Goal: Communication & Community: Answer question/provide support

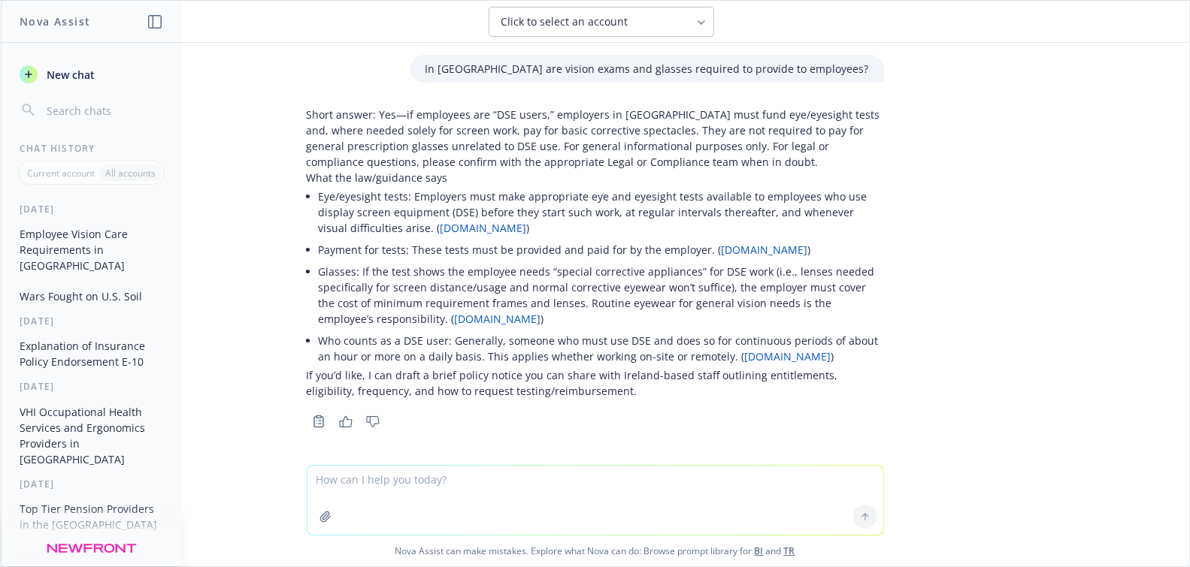
click at [392, 483] on textarea at bounding box center [595, 500] width 576 height 69
paste textarea "Hi Sandisk Brokers, I hope this email finds you well. Sandisk is working on som…"
type textarea "Hi Sandisk Brokers, I hope this email finds you well. Sandisk is working on som…"
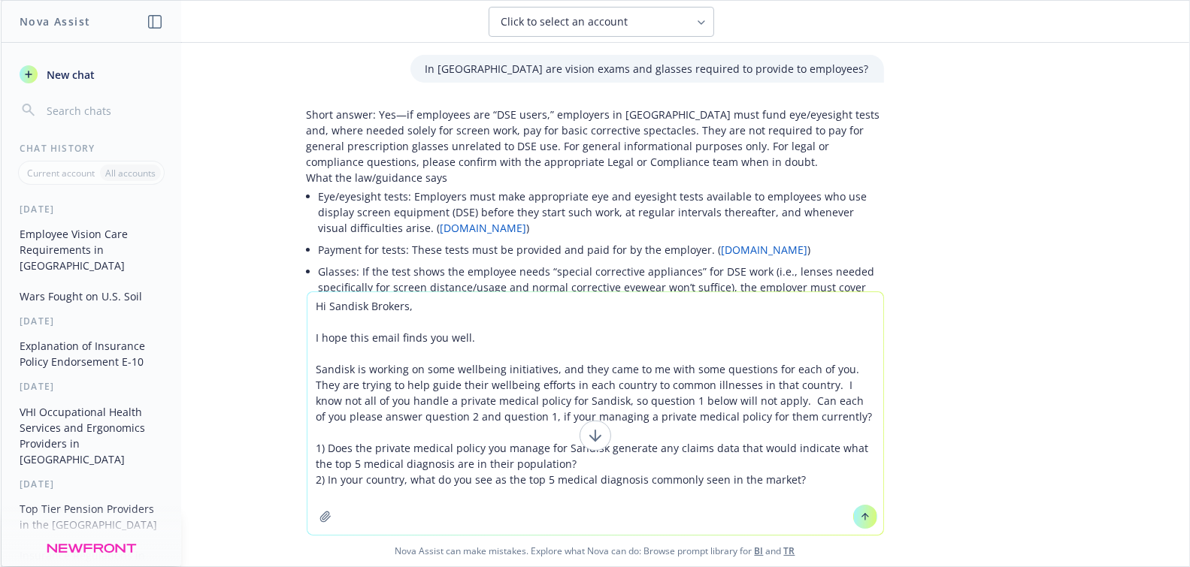
click at [309, 306] on textarea "Hi Sandisk Brokers, I hope this email finds you well. Sandisk is working on som…" at bounding box center [595, 413] width 576 height 243
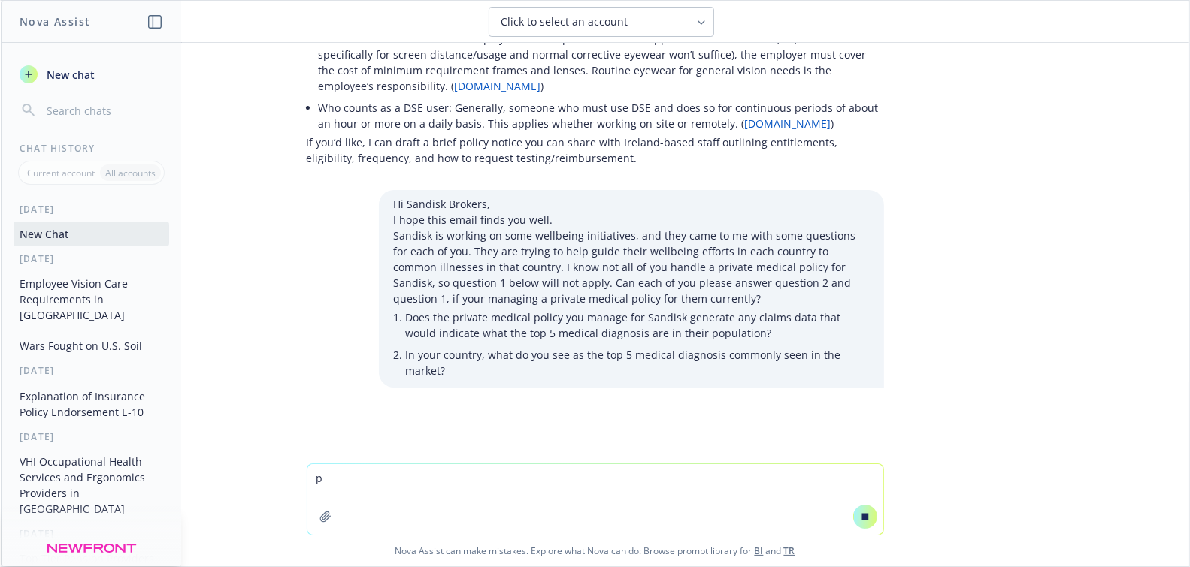
scroll to position [234, 0]
type textarea "polish email"
drag, startPoint x: 356, startPoint y: 486, endPoint x: 271, endPoint y: 425, distance: 104.5
click at [231, 475] on div "polish email Nova Assist can make mistakes. Explore what Nova can do: Browse pr…" at bounding box center [595, 515] width 1188 height 103
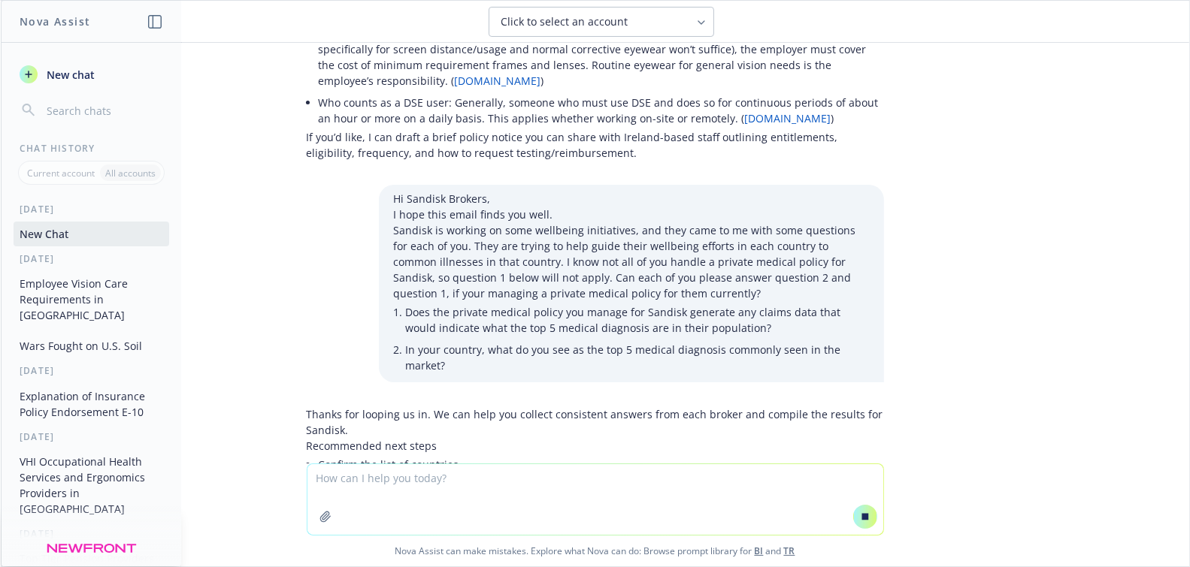
scroll to position [242, 0]
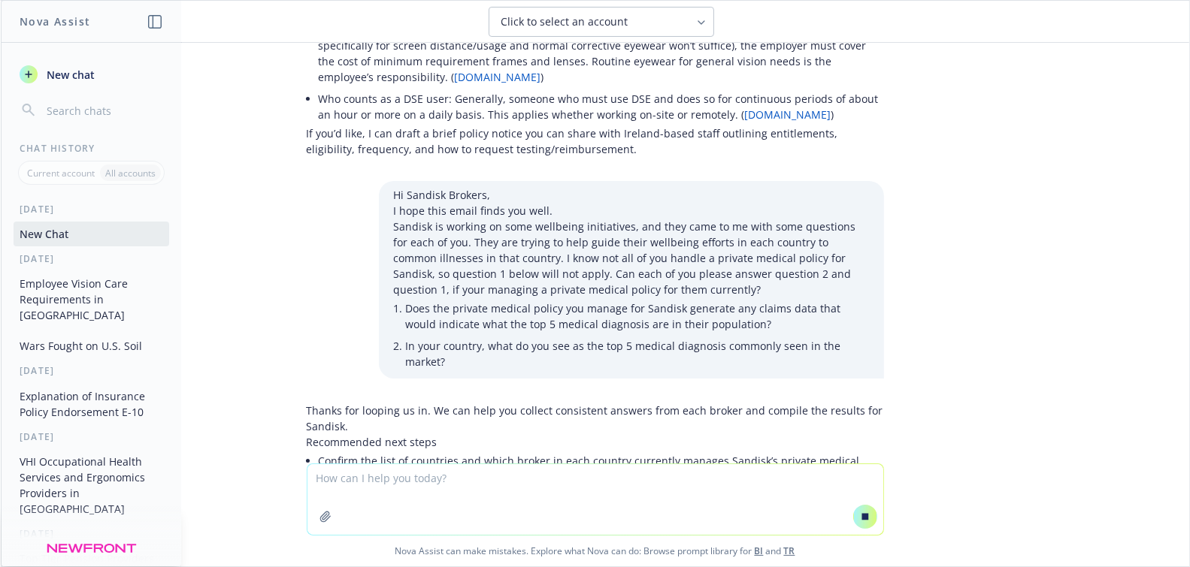
click at [1081, 328] on div "In [GEOGRAPHIC_DATA] are vision exams and glasses required to provide to employ…" at bounding box center [595, 253] width 1188 height 421
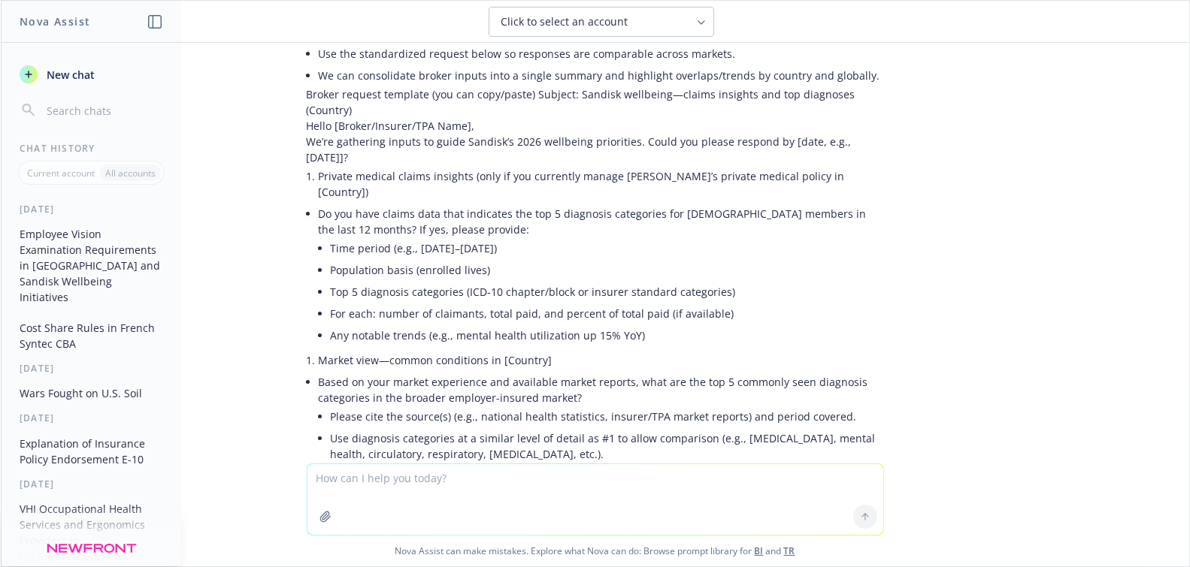
scroll to position [639, 0]
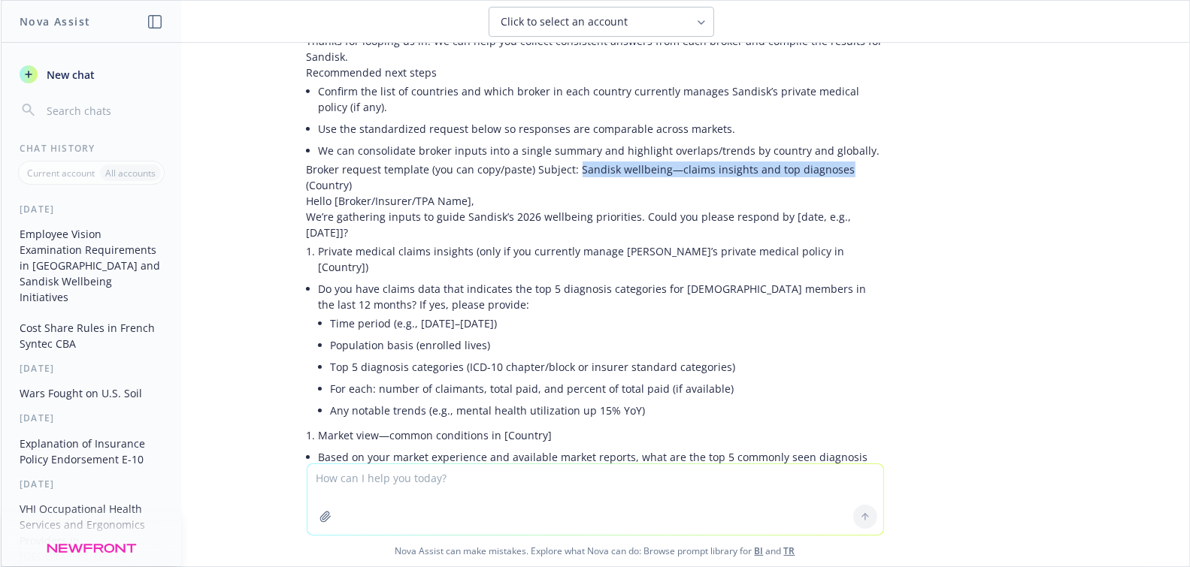
drag, startPoint x: 562, startPoint y: 171, endPoint x: 827, endPoint y: 174, distance: 264.5
click at [827, 174] on p "Broker request template (you can copy/paste) Subject: Sandisk wellbeing—claims …" at bounding box center [595, 178] width 577 height 32
copy p "Sandisk wellbeing—claims insights and top diagnoses"
click at [1054, 171] on div "In [GEOGRAPHIC_DATA] are vision exams and glasses required to provide to employ…" at bounding box center [595, 253] width 1188 height 421
click at [492, 175] on p "Broker request template (you can copy/paste) Subject: Sandisk wellbeing—claims …" at bounding box center [595, 178] width 577 height 32
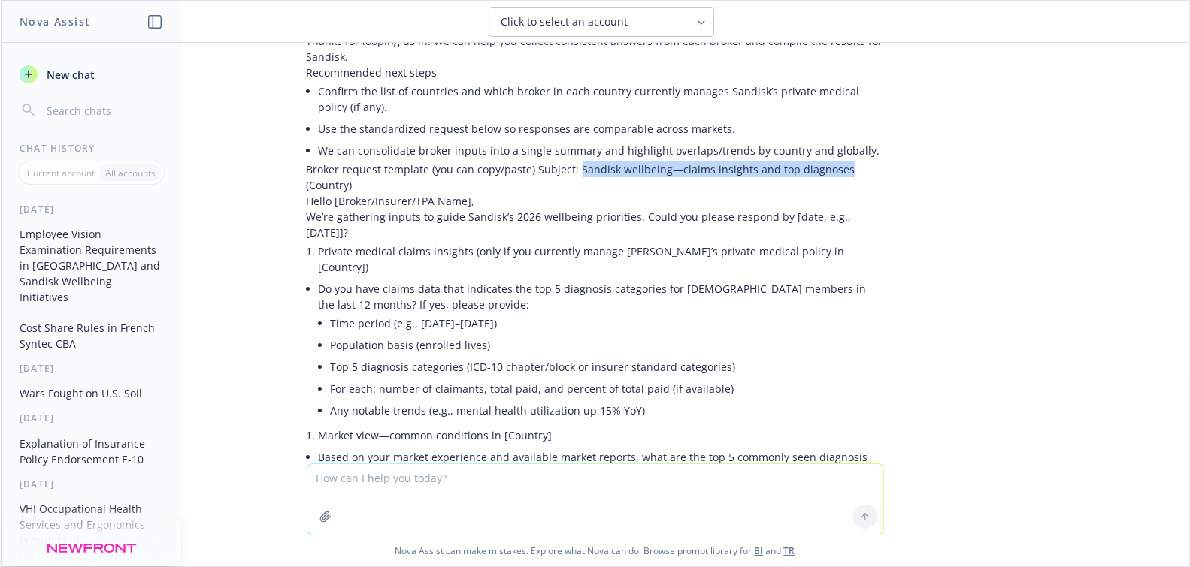
drag, startPoint x: 563, startPoint y: 169, endPoint x: 830, endPoint y: 176, distance: 266.9
click at [830, 176] on p "Broker request template (you can copy/paste) Subject: Sandisk wellbeing—claims …" at bounding box center [595, 178] width 577 height 32
copy p "Sandisk wellbeing—claims insights and top diagnoses"
click at [1160, 267] on div "In [GEOGRAPHIC_DATA] are vision exams and glasses required to provide to employ…" at bounding box center [595, 253] width 1188 height 421
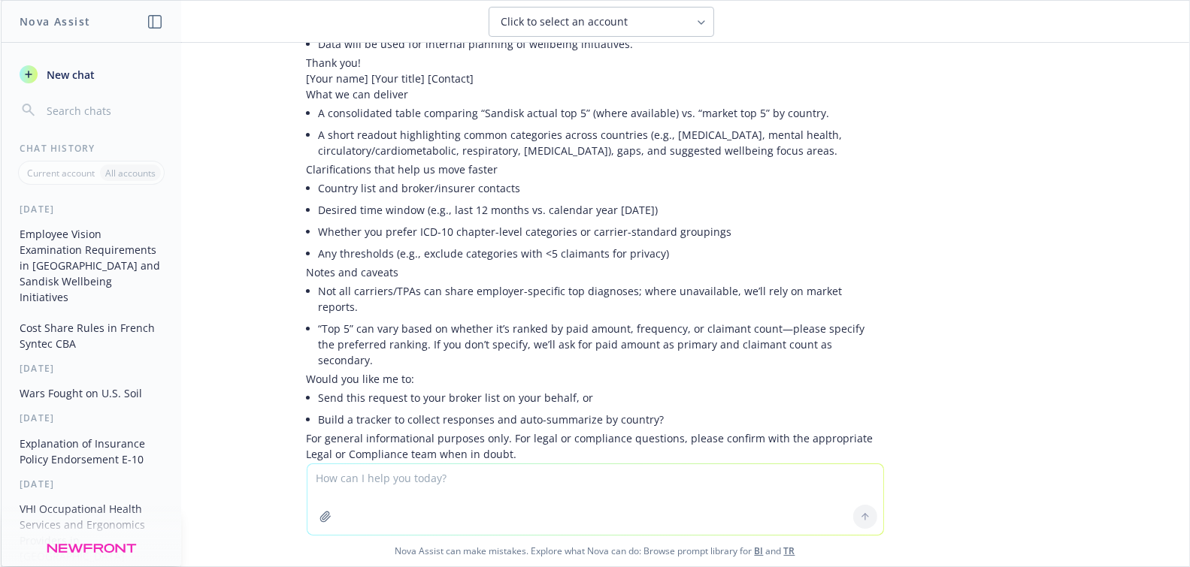
scroll to position [1390, 0]
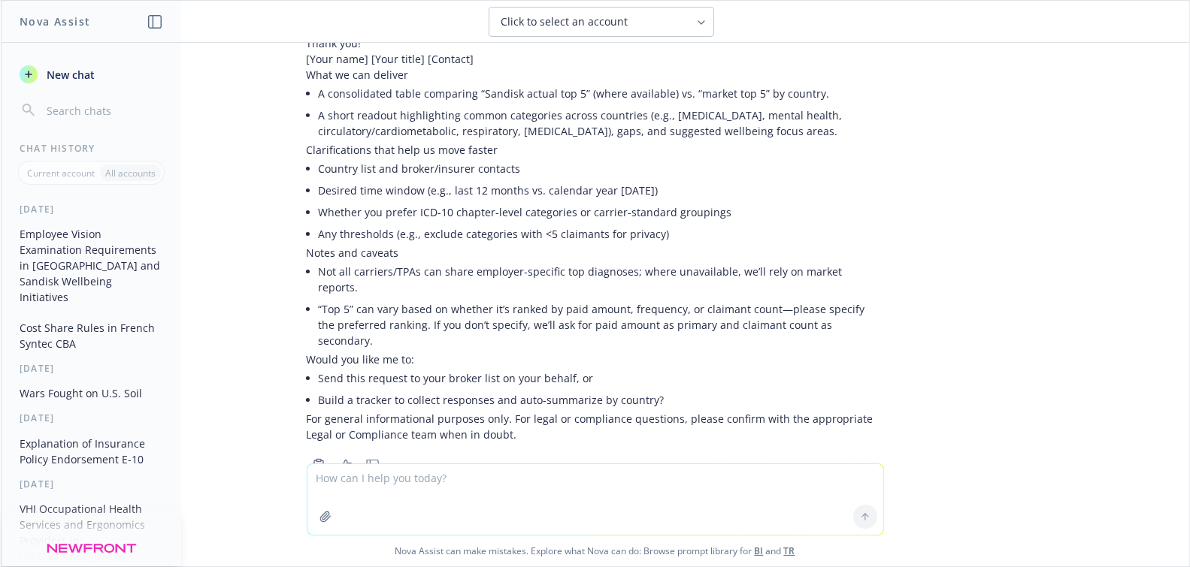
click at [482, 500] on textarea at bounding box center [595, 499] width 576 height 71
paste textarea "Sandisk wellbeing—claims insights and top diagnoses"
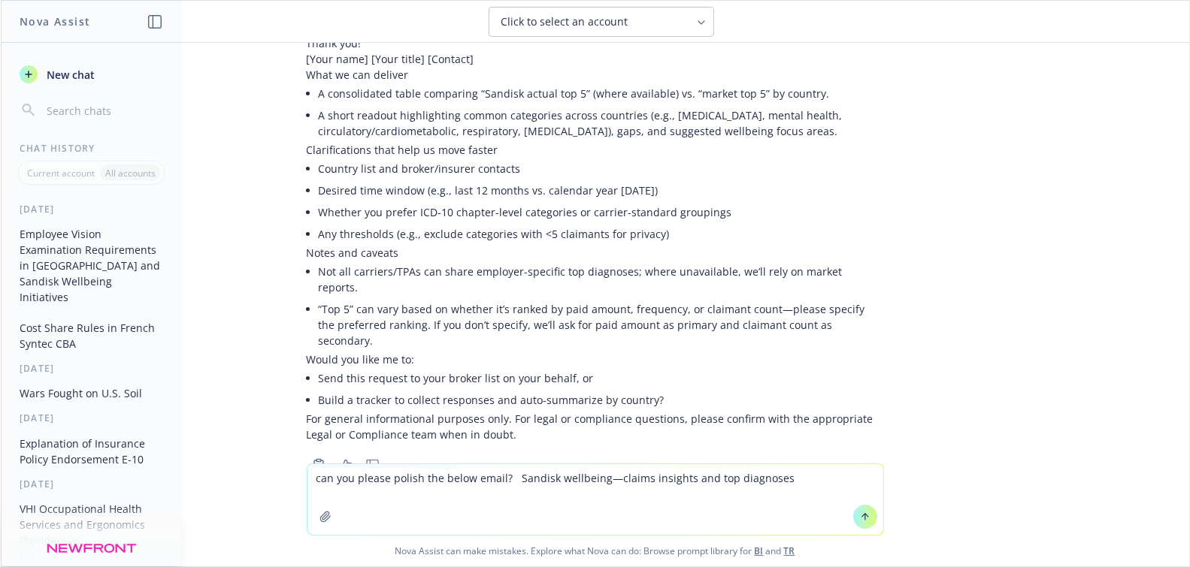
click at [774, 514] on textarea "can you please polish the below email? Sandisk wellbeing—claims insights and to…" at bounding box center [595, 499] width 576 height 71
drag, startPoint x: 809, startPoint y: 480, endPoint x: 507, endPoint y: 475, distance: 302.1
click at [507, 475] on textarea "can you please polish the below email? Sandisk wellbeing—claims insights and to…" at bounding box center [595, 499] width 576 height 71
paste textarea "Hi Sandisk Brokers, I hope this email finds you well. Sandisk is working on som…"
type textarea "can you please polish the below email? Hi Sandisk Brokers, I hope this email fi…"
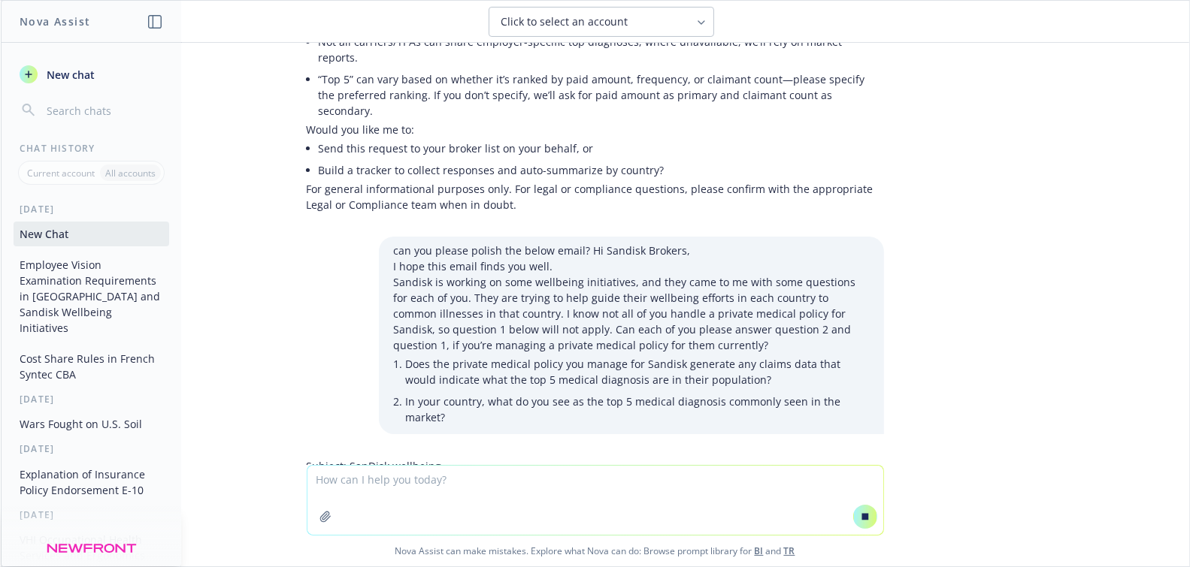
scroll to position [1602, 0]
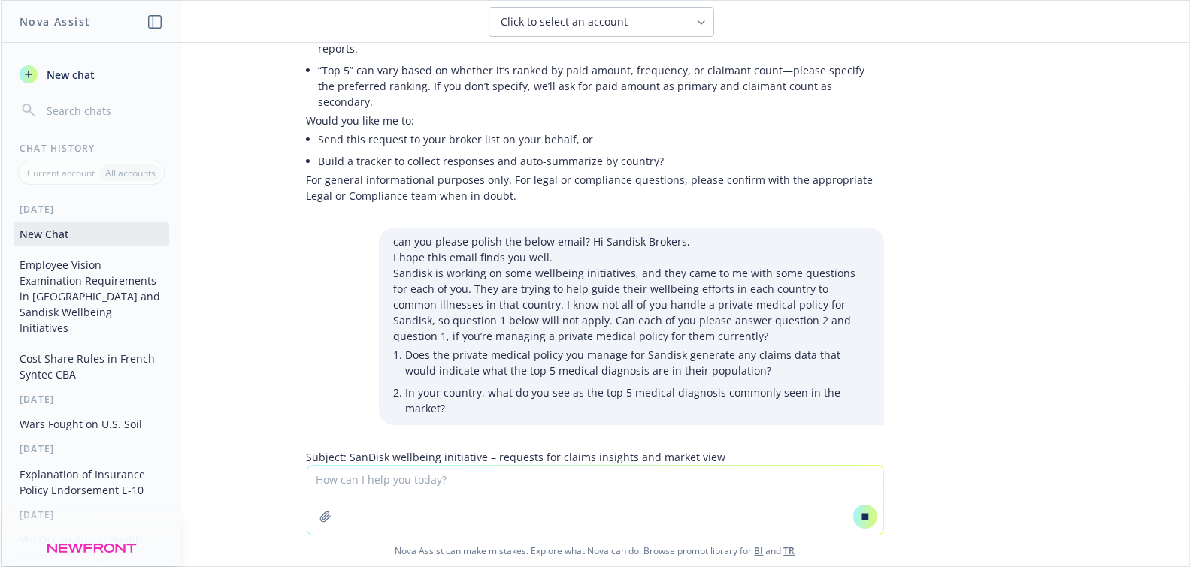
click at [698, 20] on icon at bounding box center [701, 23] width 12 height 12
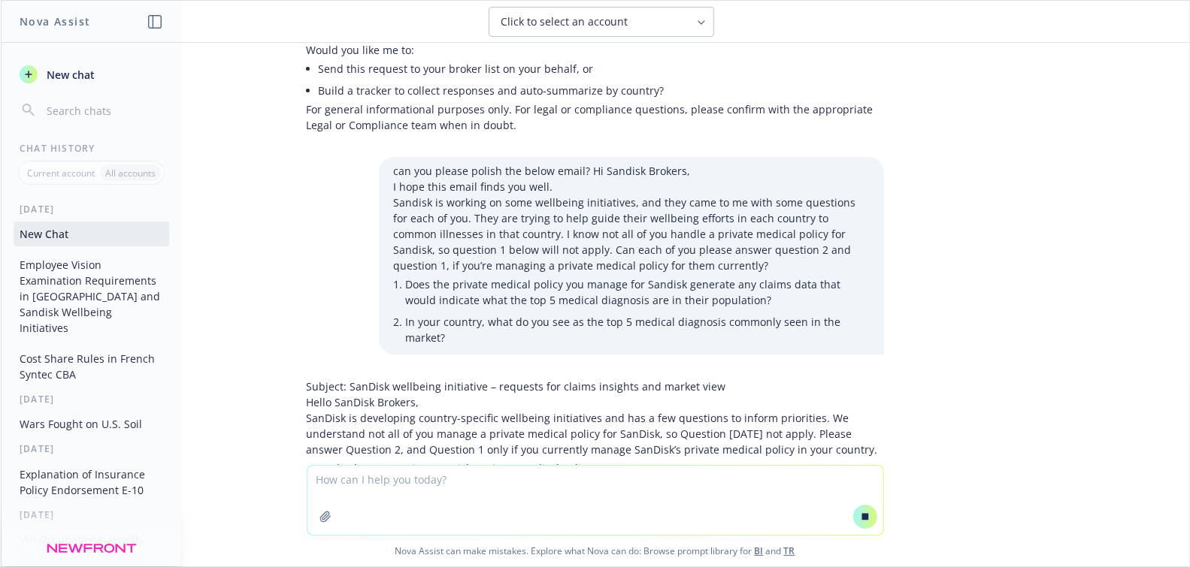
click at [518, 496] on textarea at bounding box center [595, 500] width 576 height 69
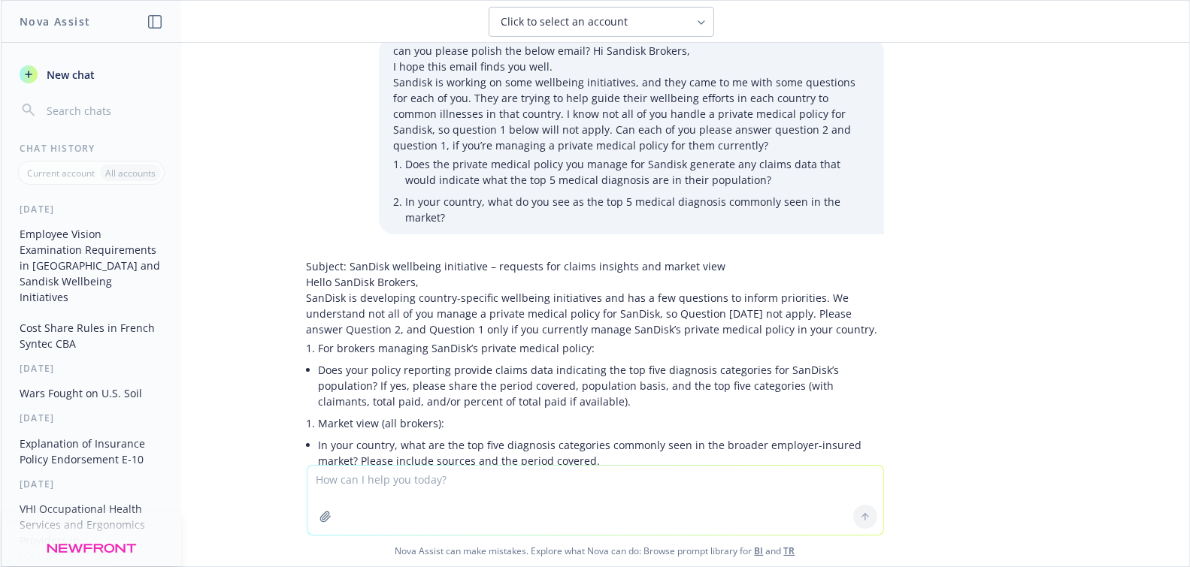
scroll to position [1772, 0]
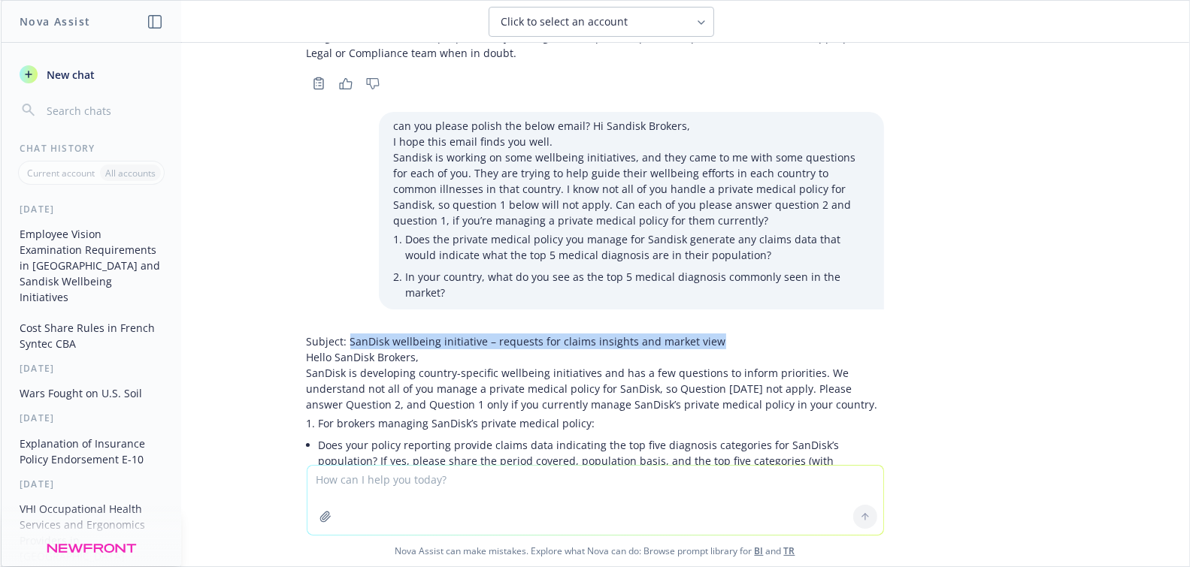
drag, startPoint x: 335, startPoint y: 294, endPoint x: 713, endPoint y: 283, distance: 378.2
click at [713, 328] on div "Subject: SanDisk wellbeing initiative – requests for claims insights and market…" at bounding box center [595, 464] width 577 height 273
copy p "SanDisk wellbeing initiative – requests for claims insights and market view"
click at [936, 296] on div "In [GEOGRAPHIC_DATA] are vision exams and glasses required to provide to employ…" at bounding box center [595, 254] width 1188 height 422
click at [404, 365] on p "SanDisk is developing country-specific wellbeing initiatives and has a few ques…" at bounding box center [595, 388] width 577 height 47
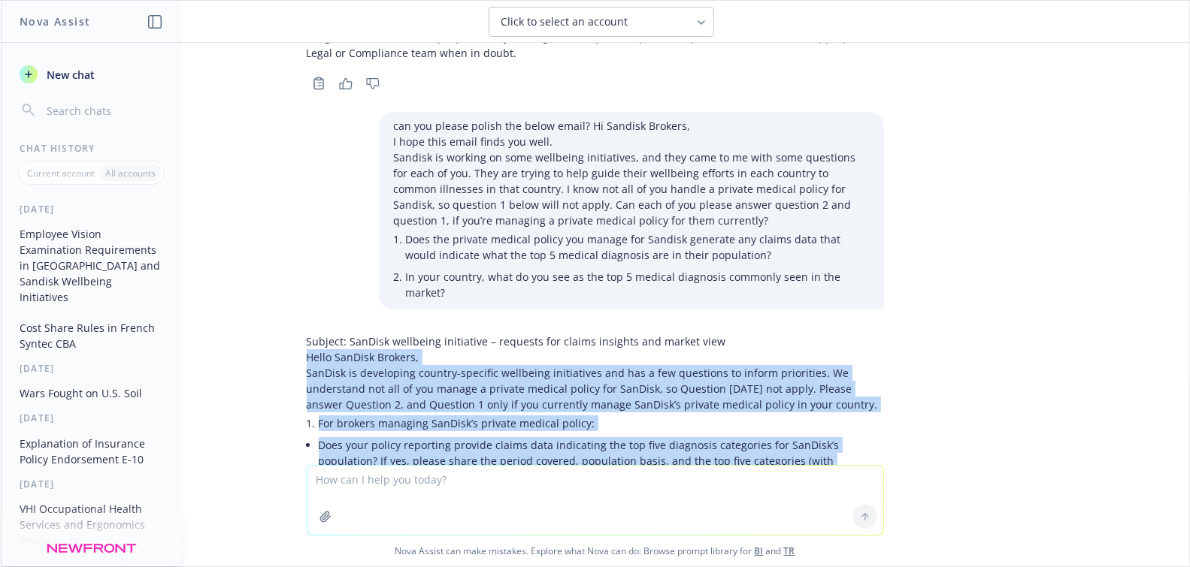
scroll to position [1922, 0]
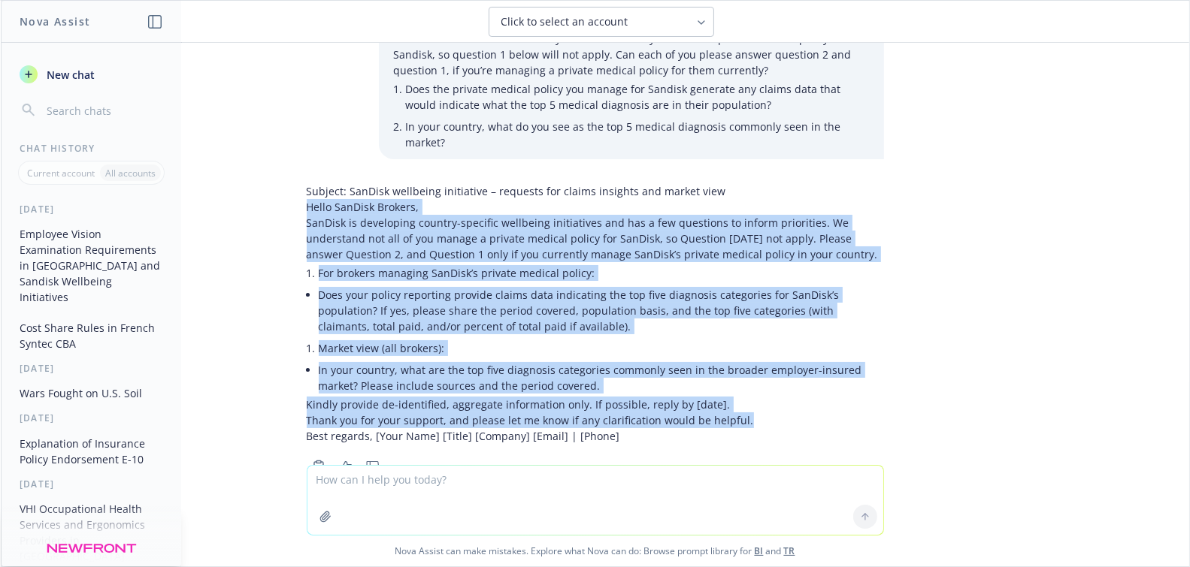
drag, startPoint x: 292, startPoint y: 310, endPoint x: 745, endPoint y: 379, distance: 459.0
click at [745, 379] on div "Subject: SanDisk wellbeing initiative – requests for claims insights and market…" at bounding box center [595, 327] width 601 height 300
copy div "Lorem IpsUmdo Sitamet, ConSect ad elitseddoe tempori-utlabore etdolorem aliquae…"
